Goal: Download file/media

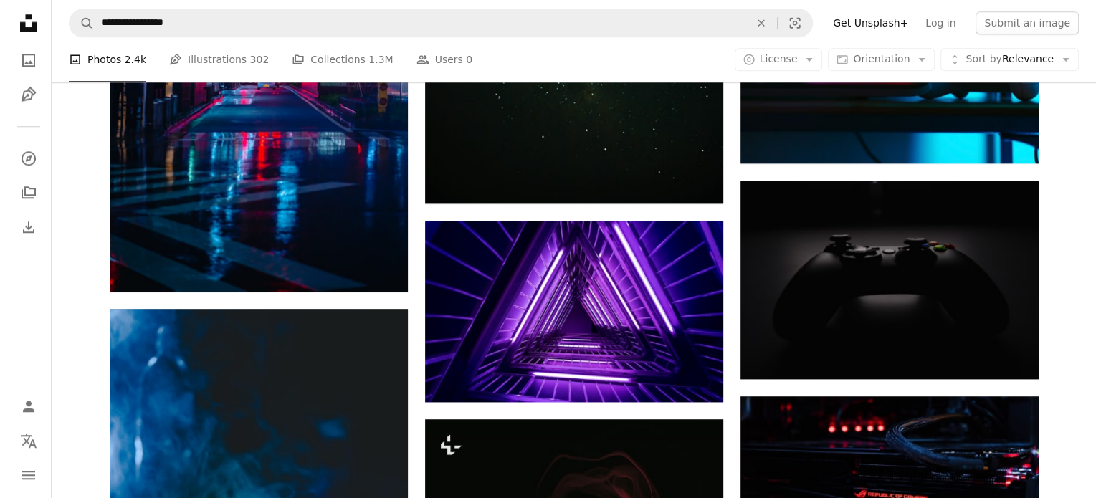
scroll to position [1488, 0]
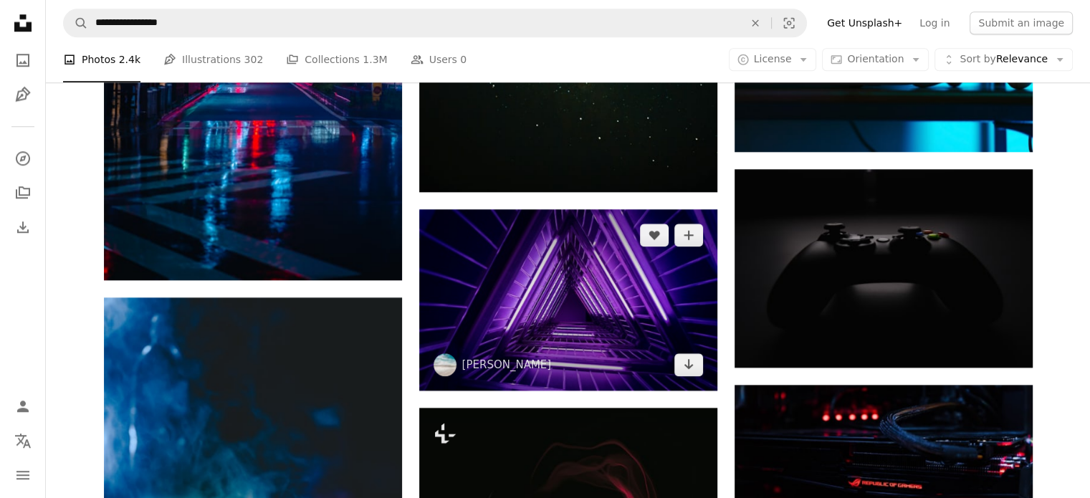
click at [516, 298] on img at bounding box center [568, 299] width 298 height 181
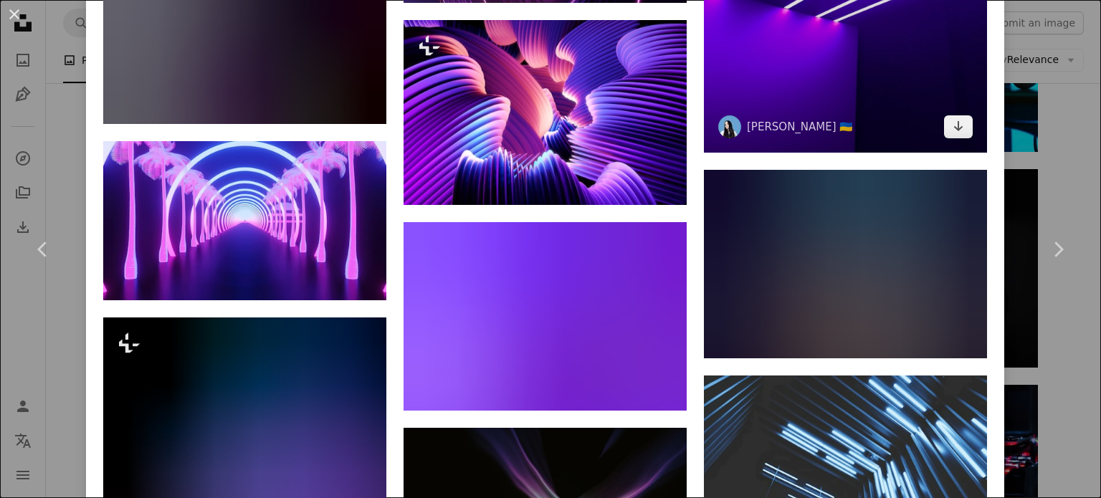
scroll to position [2580, 0]
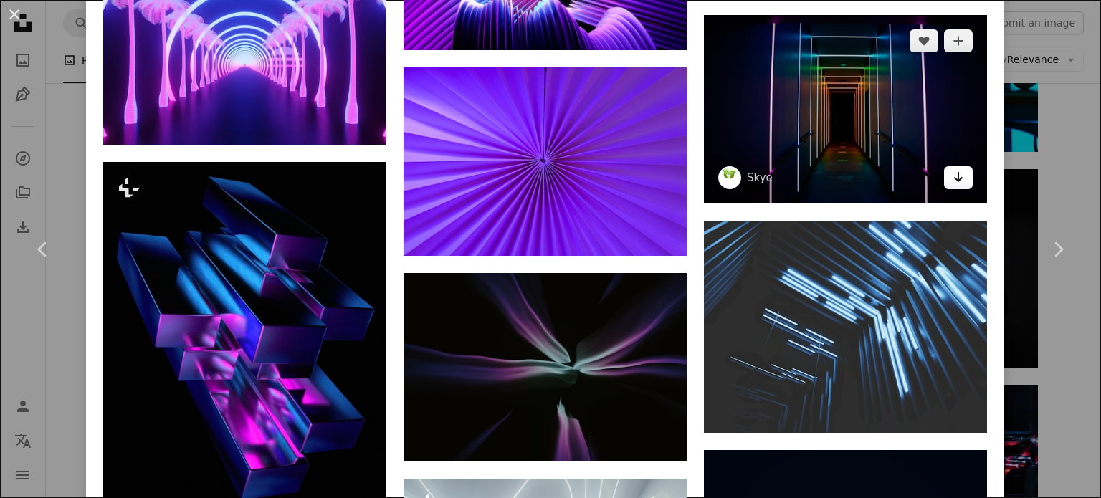
click at [944, 166] on link "Arrow pointing down" at bounding box center [958, 177] width 29 height 23
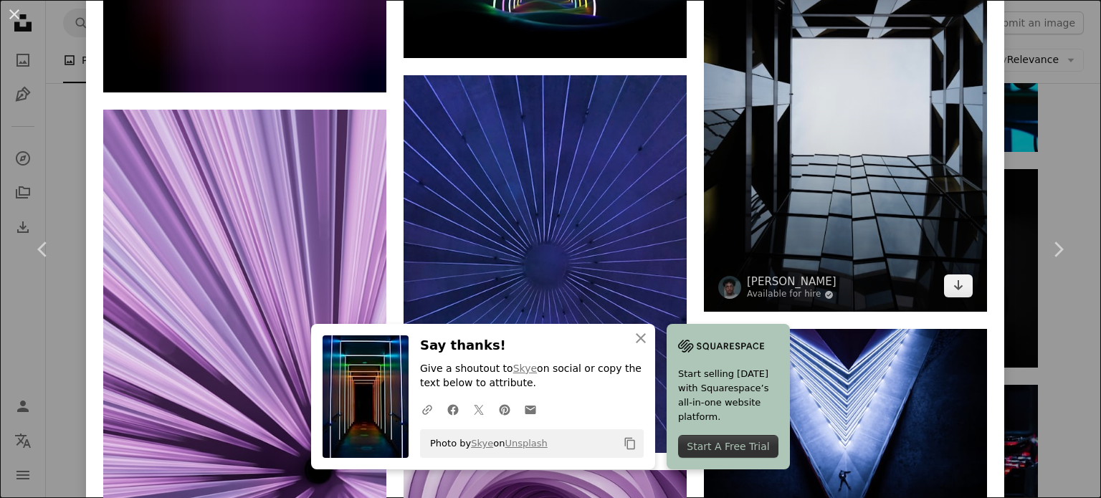
scroll to position [10533, 0]
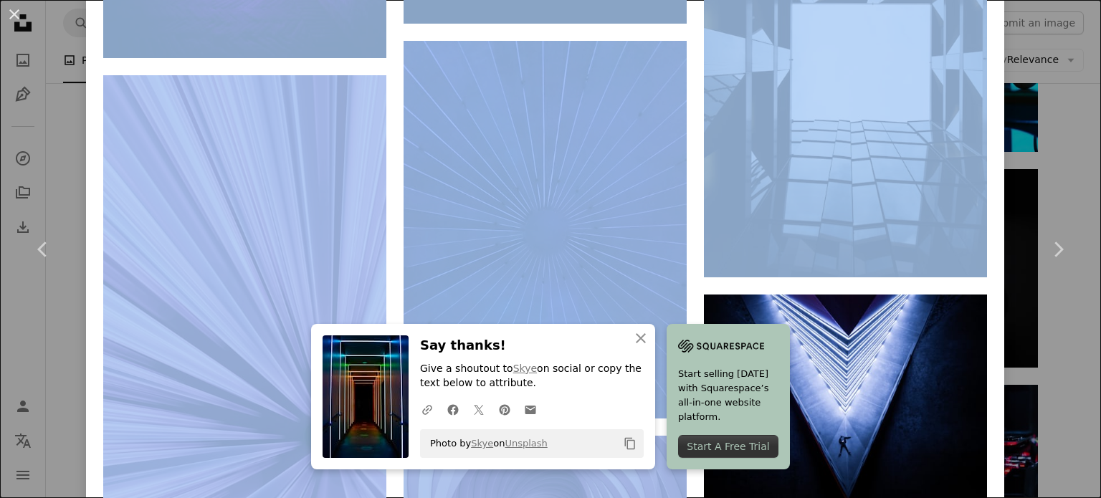
drag, startPoint x: 1038, startPoint y: 129, endPoint x: 1100, endPoint y: 229, distance: 118.1
drag, startPoint x: 1100, startPoint y: 229, endPoint x: 1055, endPoint y: 189, distance: 60.4
click at [1055, 189] on link "Chevron right" at bounding box center [1058, 250] width 86 height 138
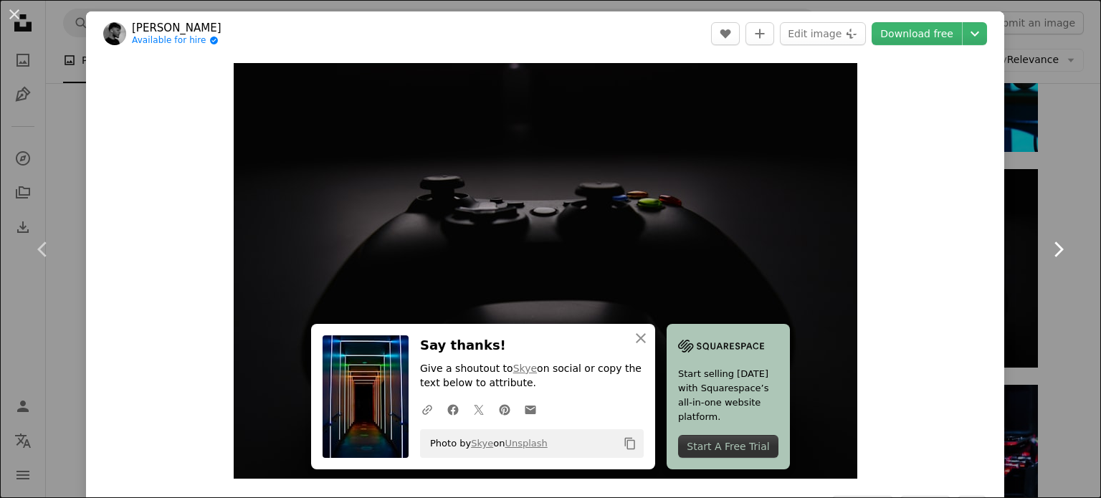
click at [1055, 189] on link "Chevron right" at bounding box center [1058, 250] width 86 height 138
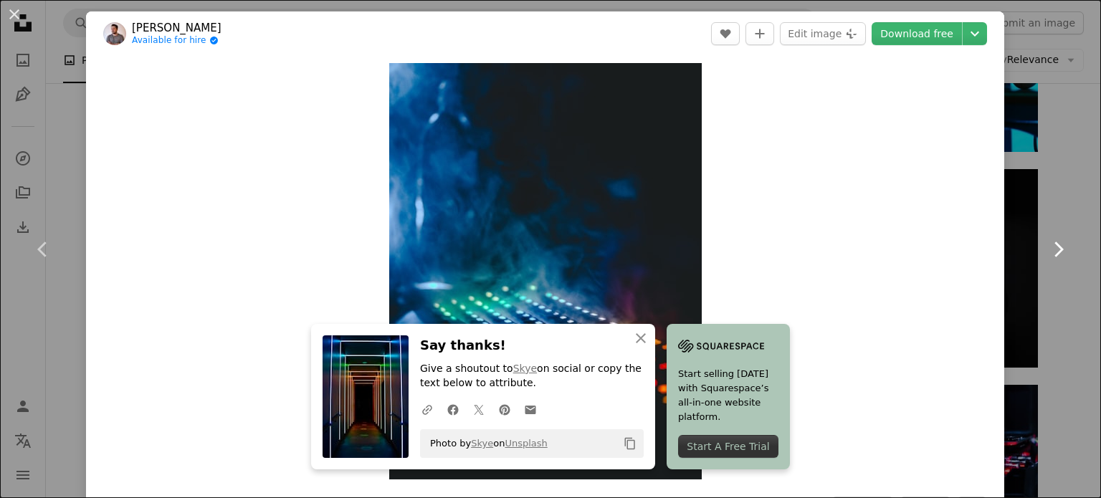
click at [1063, 181] on link "Chevron right" at bounding box center [1058, 250] width 86 height 138
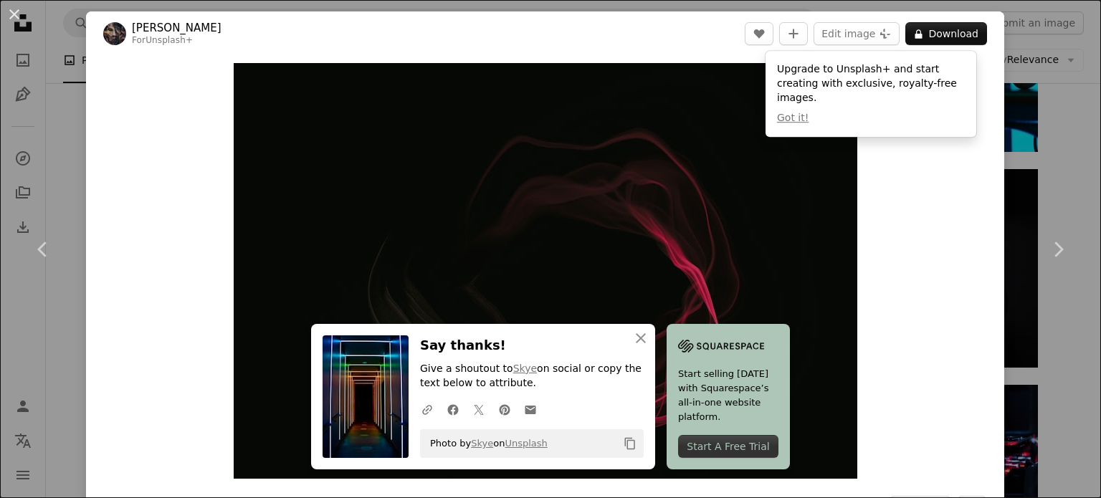
click at [62, 149] on div "An X shape Chevron left Chevron right [PERSON_NAME] For Unsplash+ A heart A plu…" at bounding box center [550, 249] width 1101 height 498
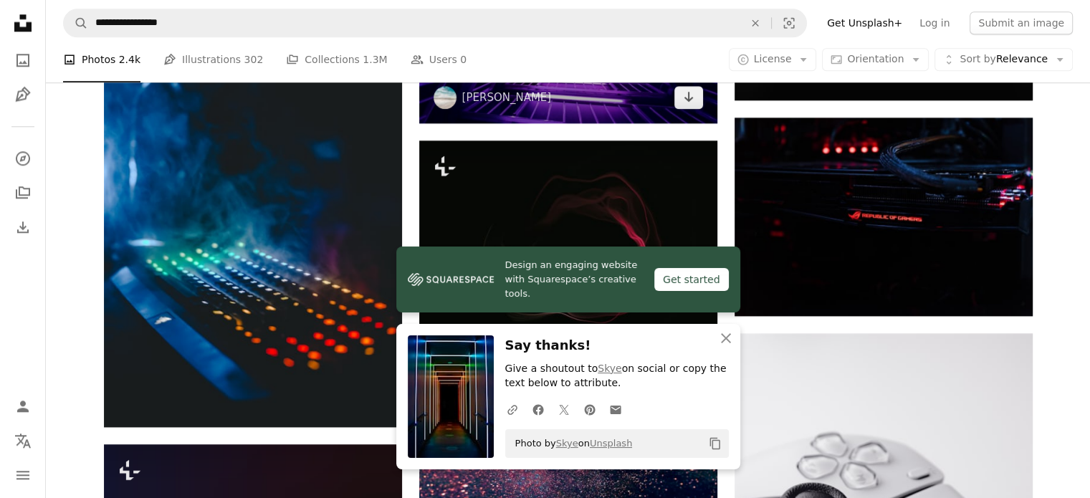
scroll to position [1757, 0]
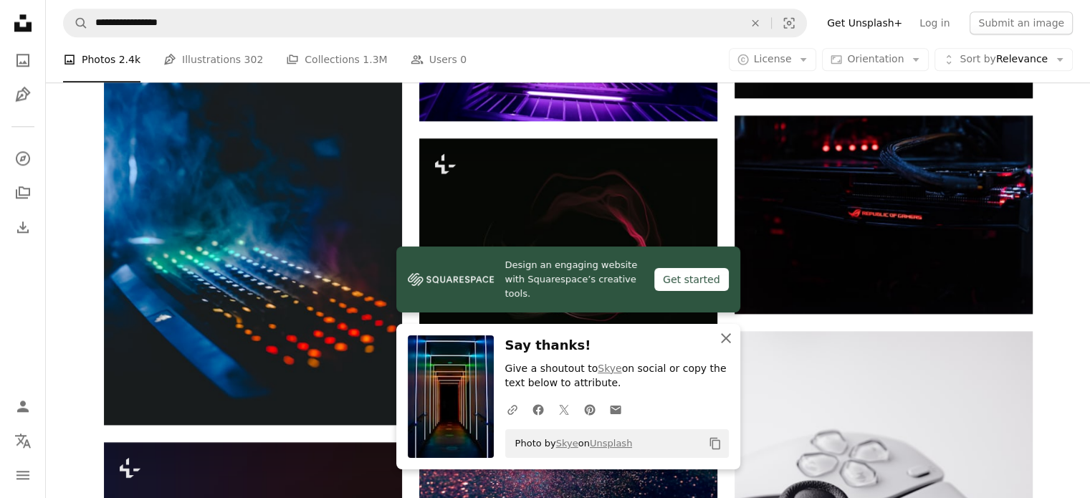
click at [729, 343] on icon "An X shape" at bounding box center [725, 338] width 17 height 17
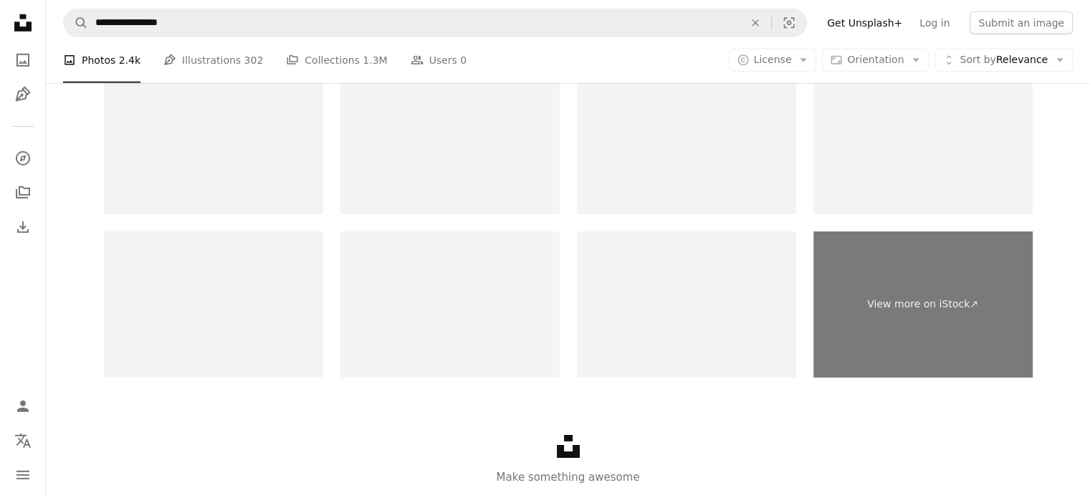
scroll to position [4538, 0]
